Goal: Task Accomplishment & Management: Use online tool/utility

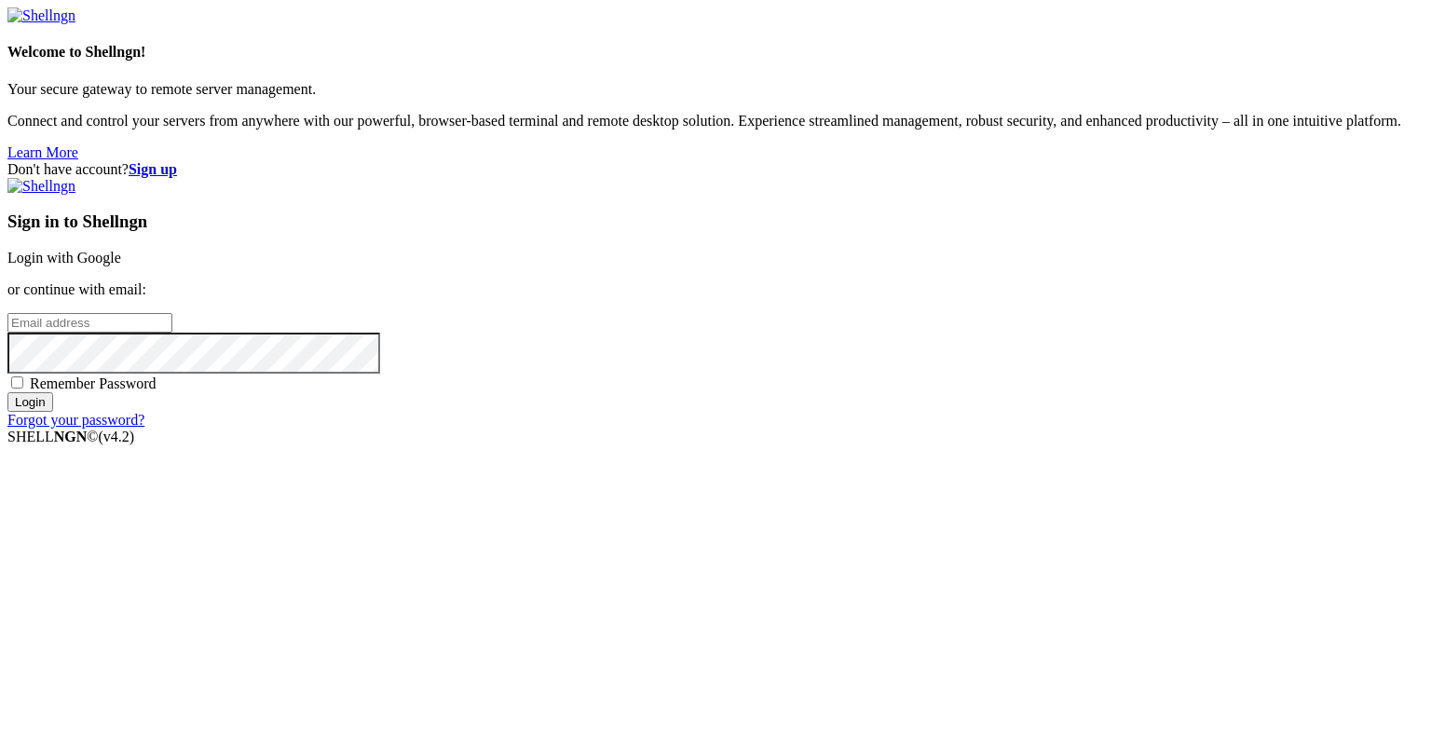
click at [172, 333] on input "email" at bounding box center [89, 323] width 165 height 20
click at [7, 330] on protonpass-control-82a3 at bounding box center [7, 322] width 0 height 16
type input "[EMAIL_ADDRESS][DOMAIN_NAME]"
click at [53, 412] on input "Login" at bounding box center [30, 402] width 46 height 20
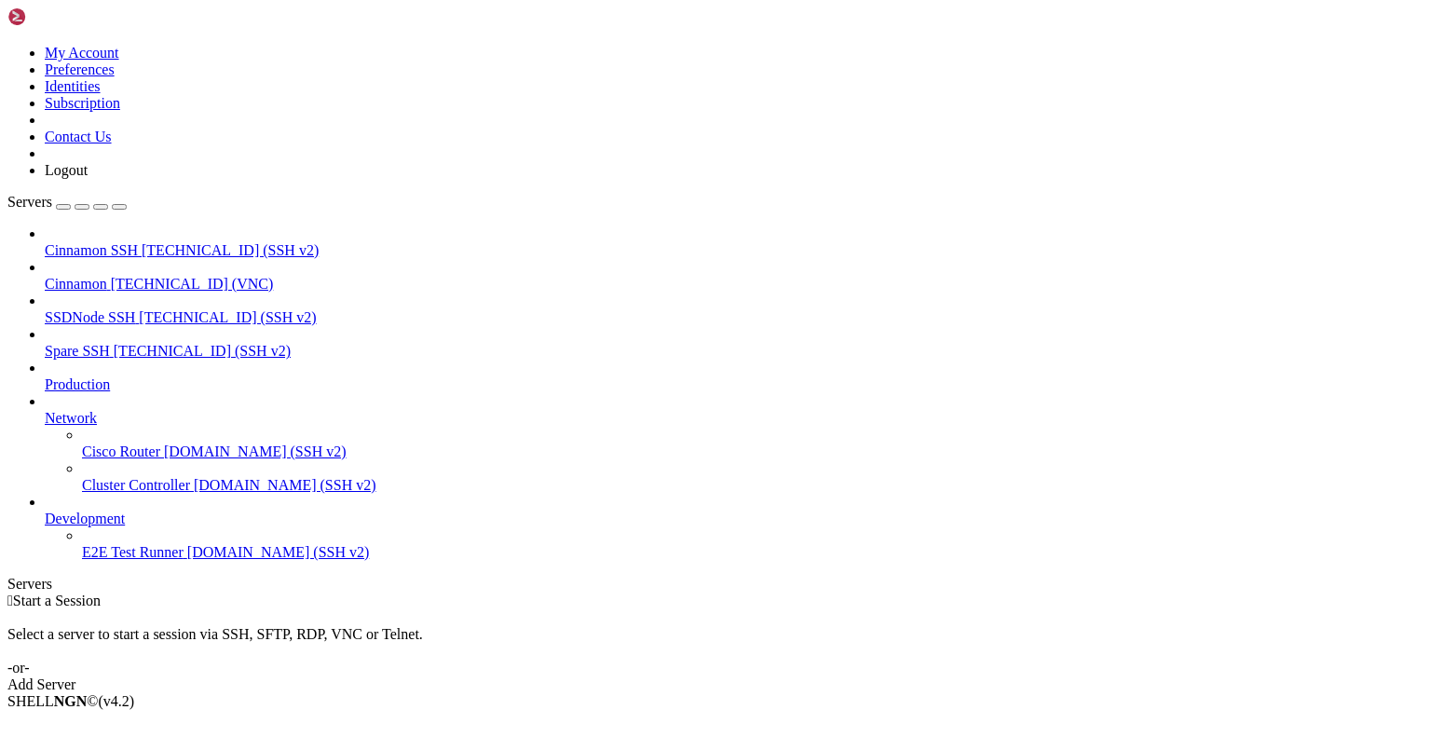
click at [107, 276] on span "Cinnamon" at bounding box center [76, 284] width 62 height 16
